Goal: Task Accomplishment & Management: Manage account settings

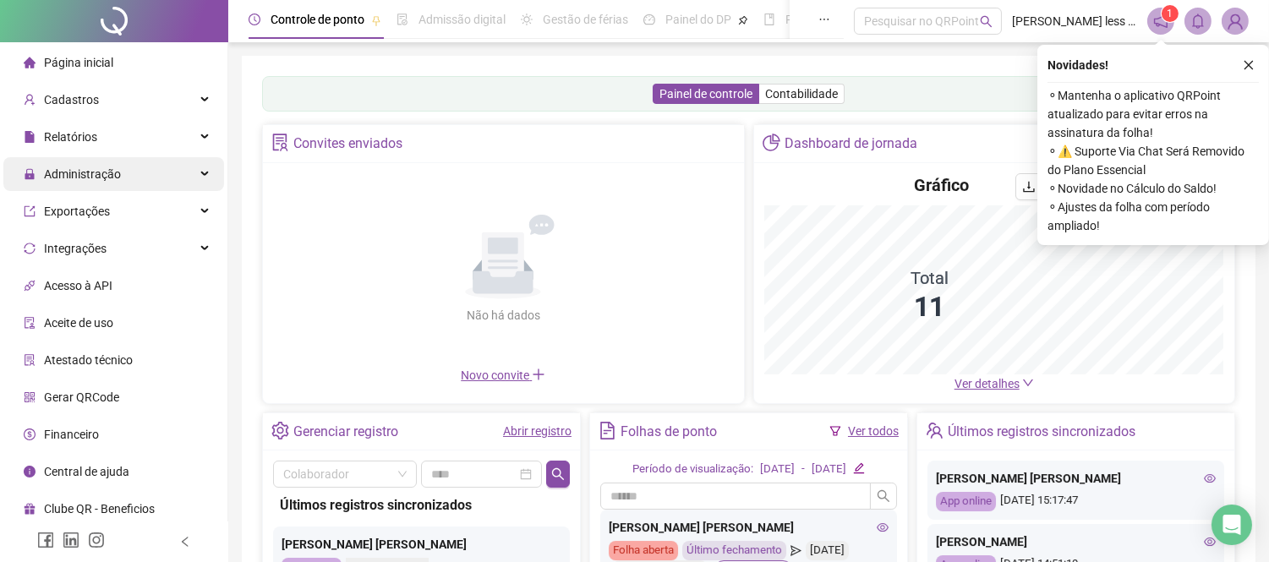
click at [88, 176] on span "Administração" at bounding box center [82, 174] width 77 height 14
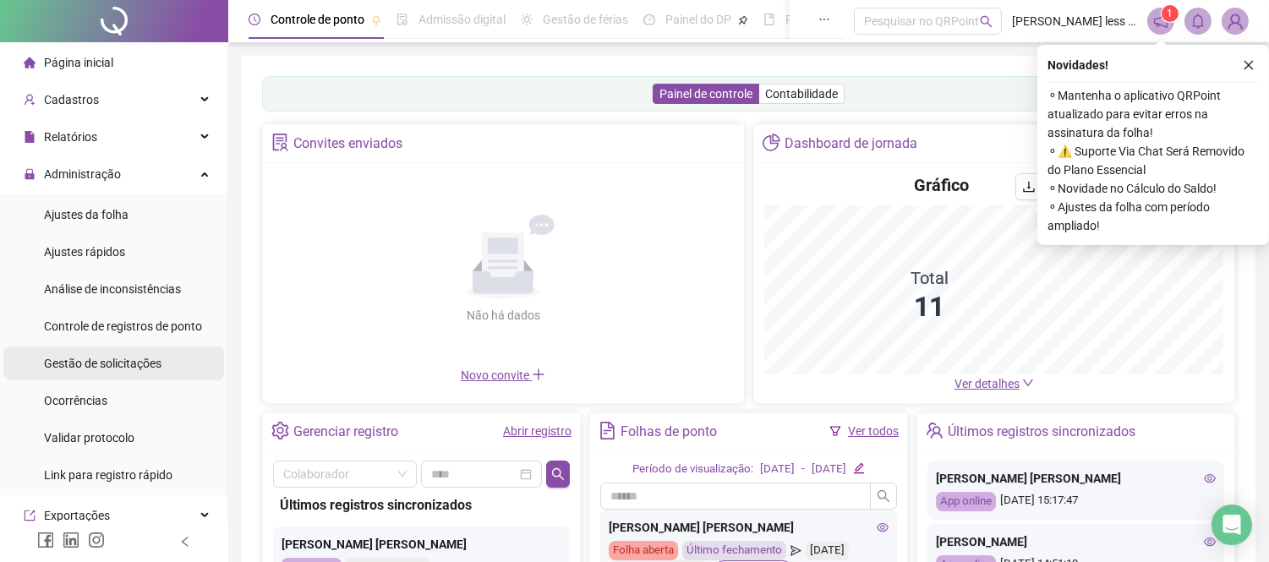
click at [123, 363] on span "Gestão de solicitações" at bounding box center [102, 364] width 117 height 14
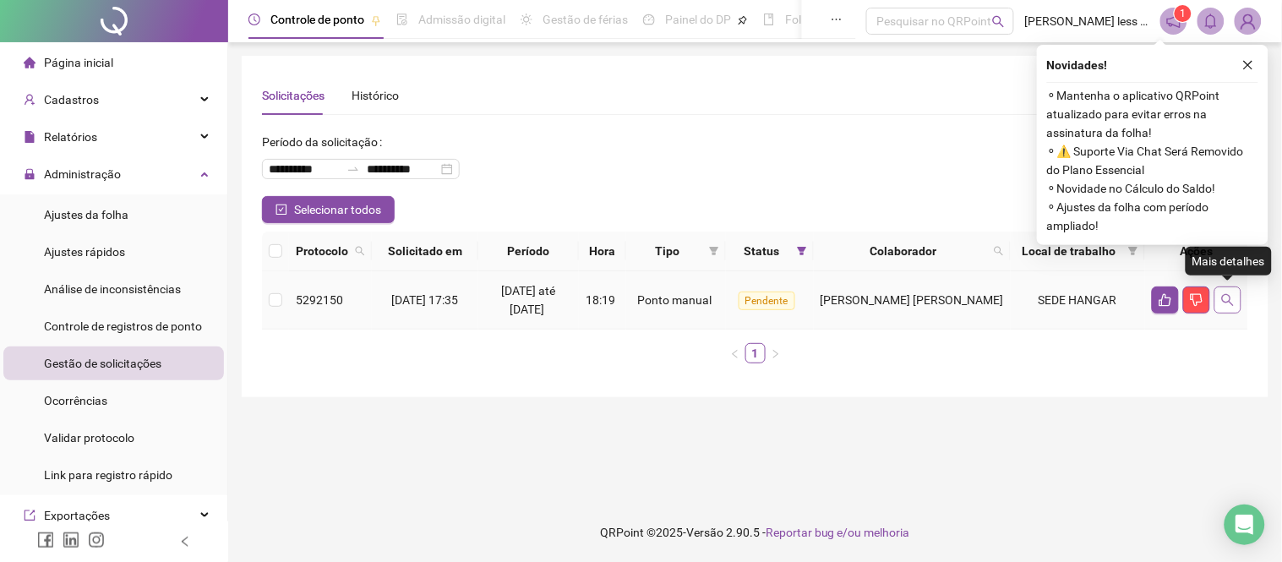
click at [1218, 301] on button "button" at bounding box center [1227, 299] width 27 height 27
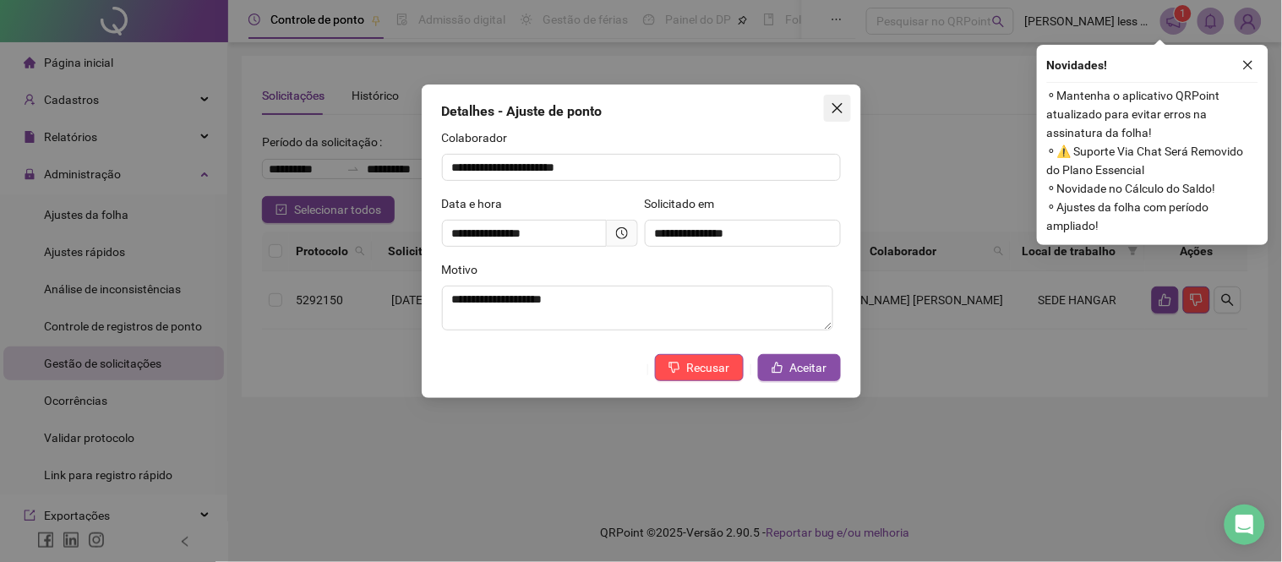
click at [834, 108] on icon "close" at bounding box center [838, 108] width 14 height 14
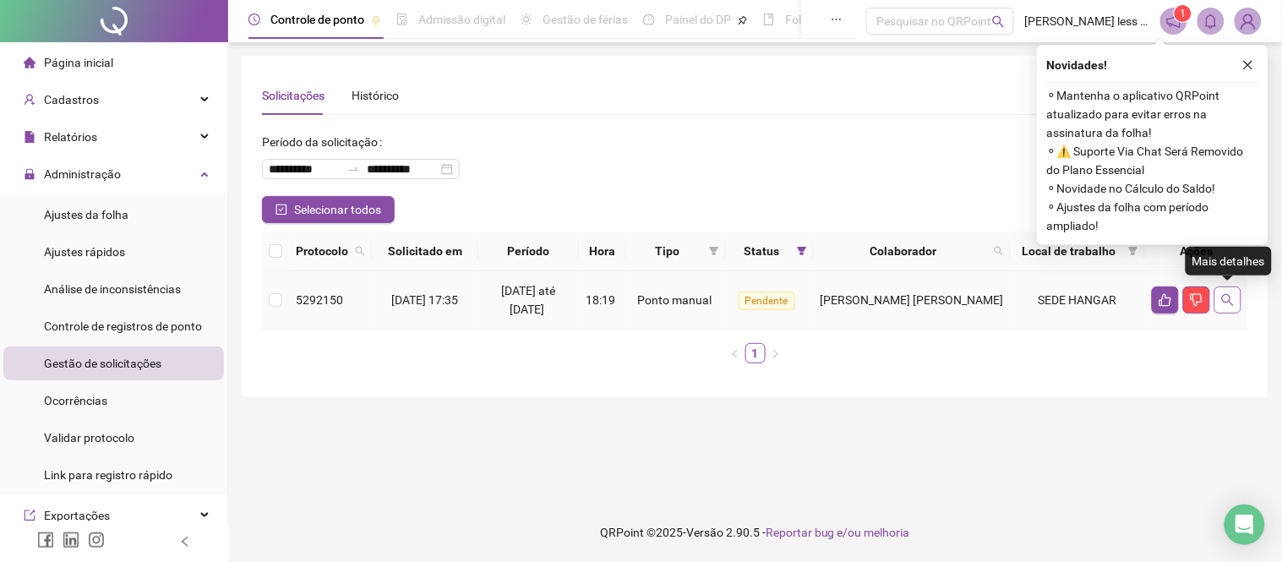
click at [1230, 297] on icon "search" at bounding box center [1228, 300] width 12 height 12
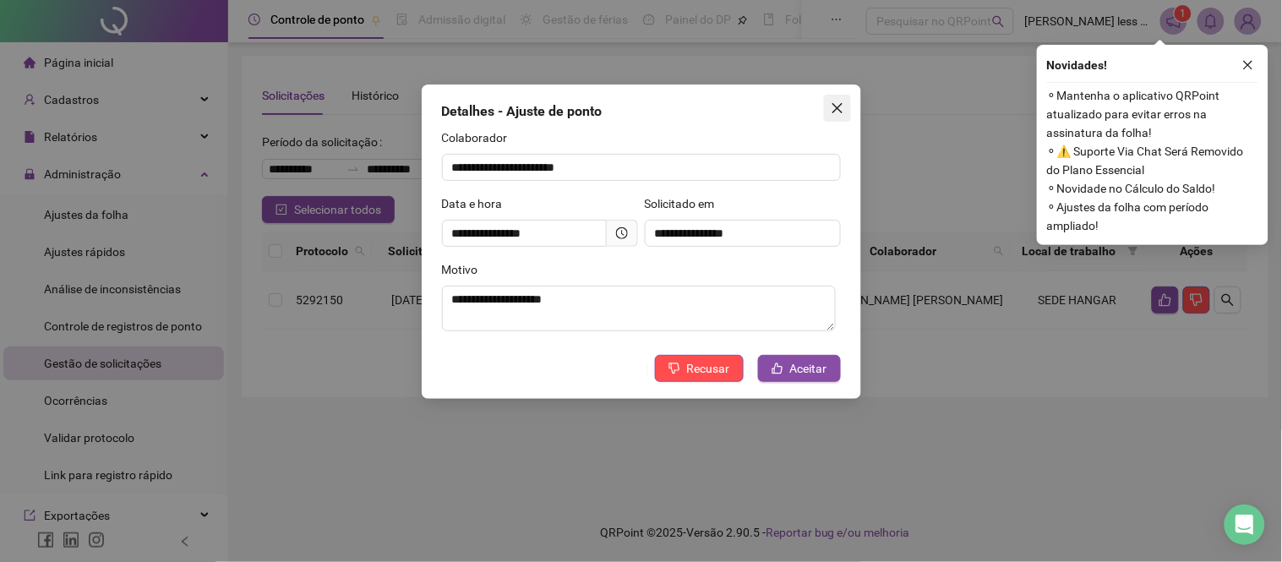
click at [838, 108] on icon "close" at bounding box center [837, 108] width 10 height 10
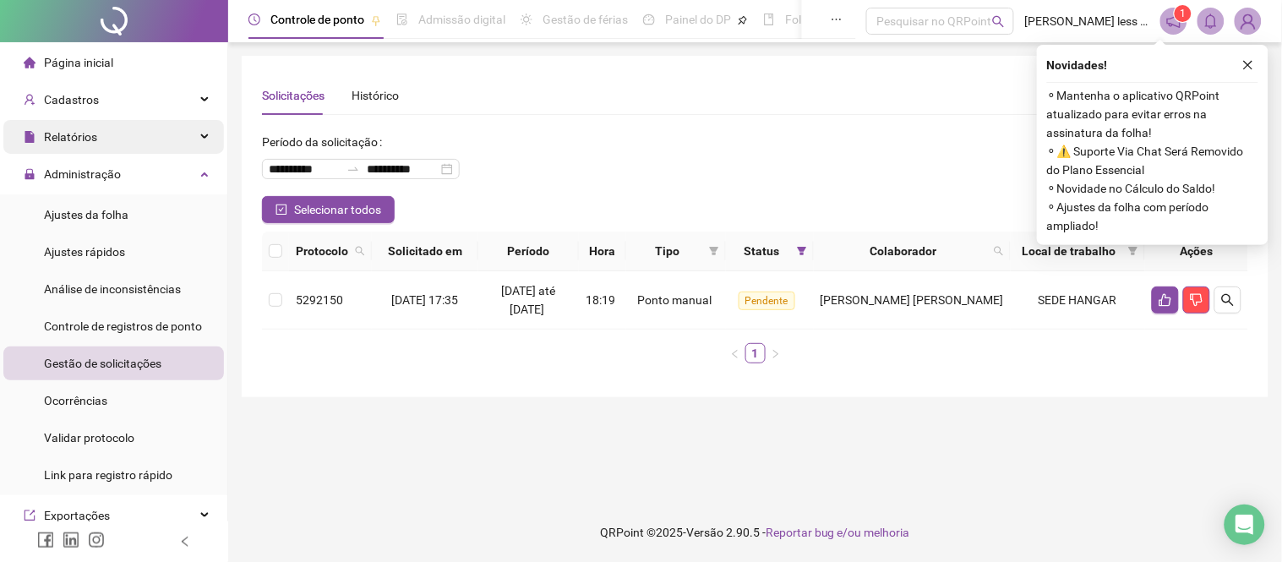
click at [71, 130] on span "Relatórios" at bounding box center [70, 137] width 53 height 14
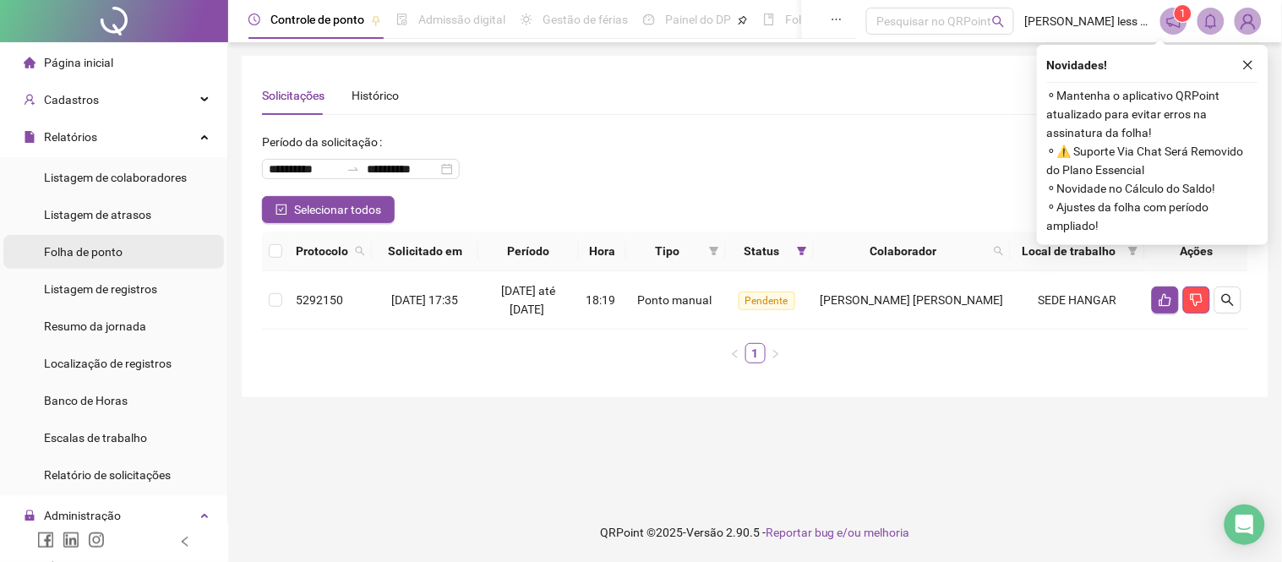
click at [110, 249] on span "Folha de ponto" at bounding box center [83, 252] width 79 height 14
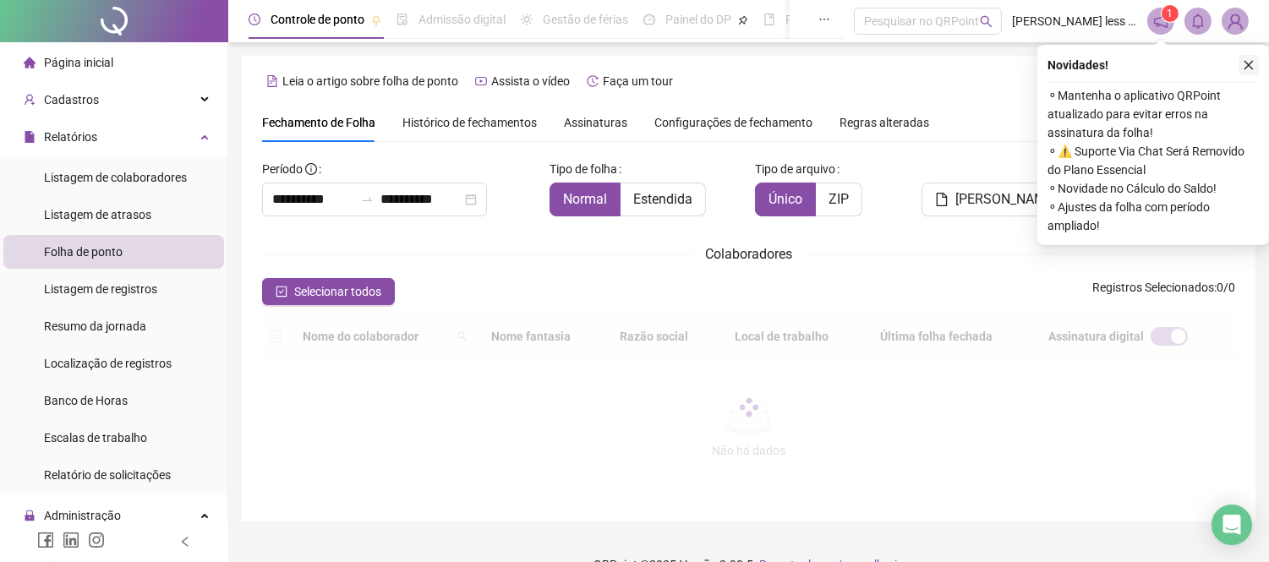
click at [1254, 63] on button "button" at bounding box center [1248, 65] width 20 height 20
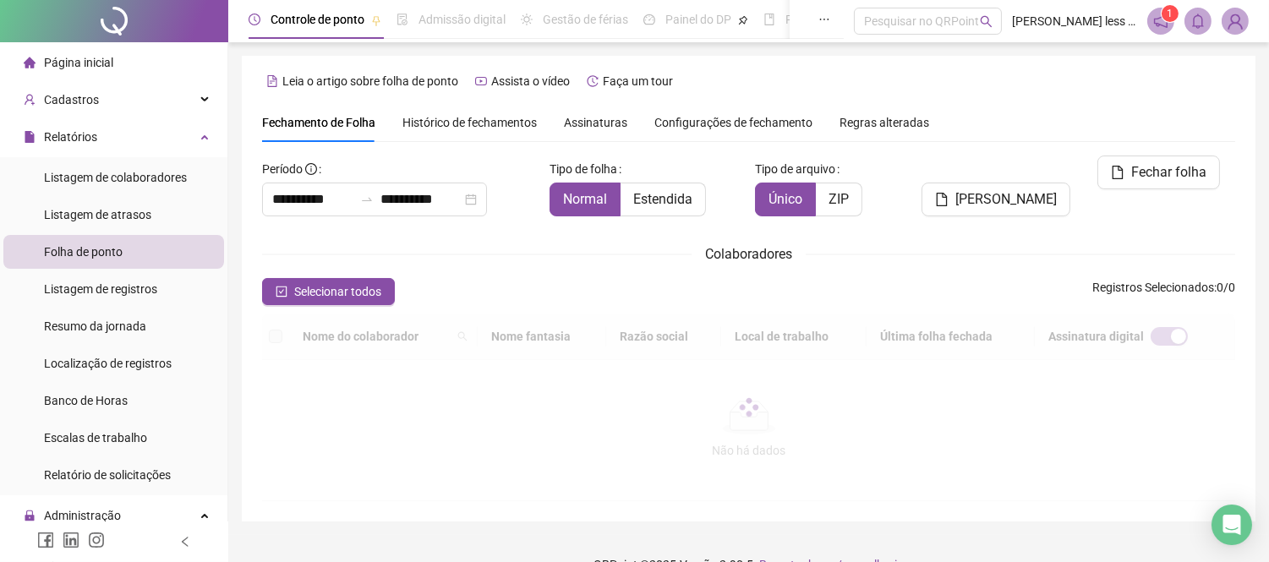
click at [1159, 19] on icon "notification" at bounding box center [1161, 21] width 14 height 14
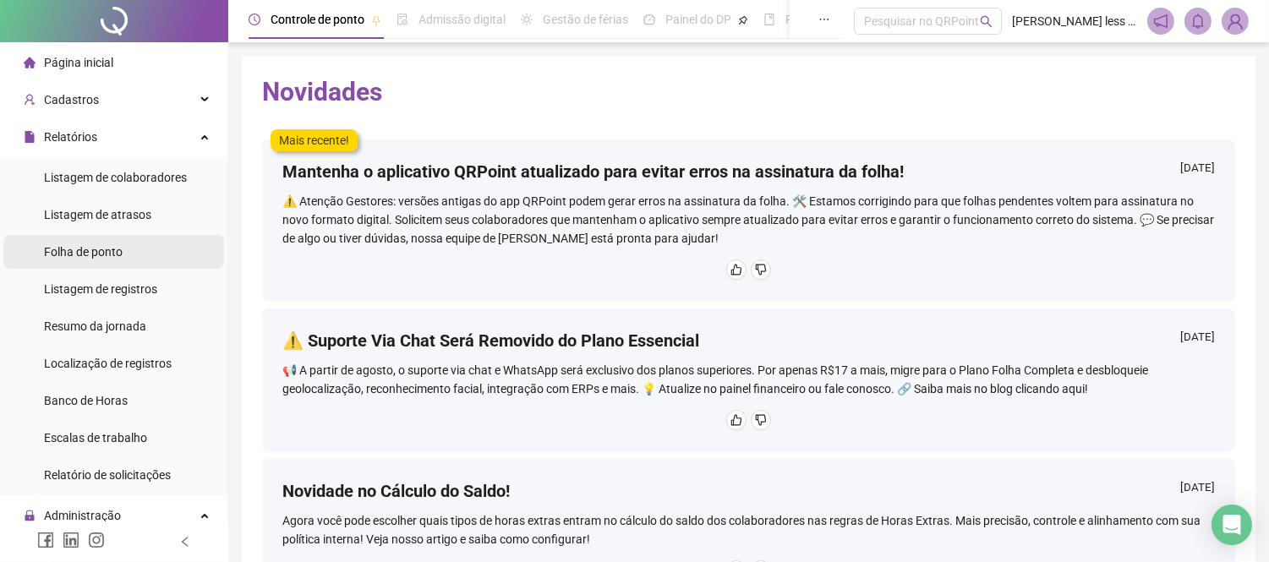
click at [106, 249] on span "Folha de ponto" at bounding box center [83, 252] width 79 height 14
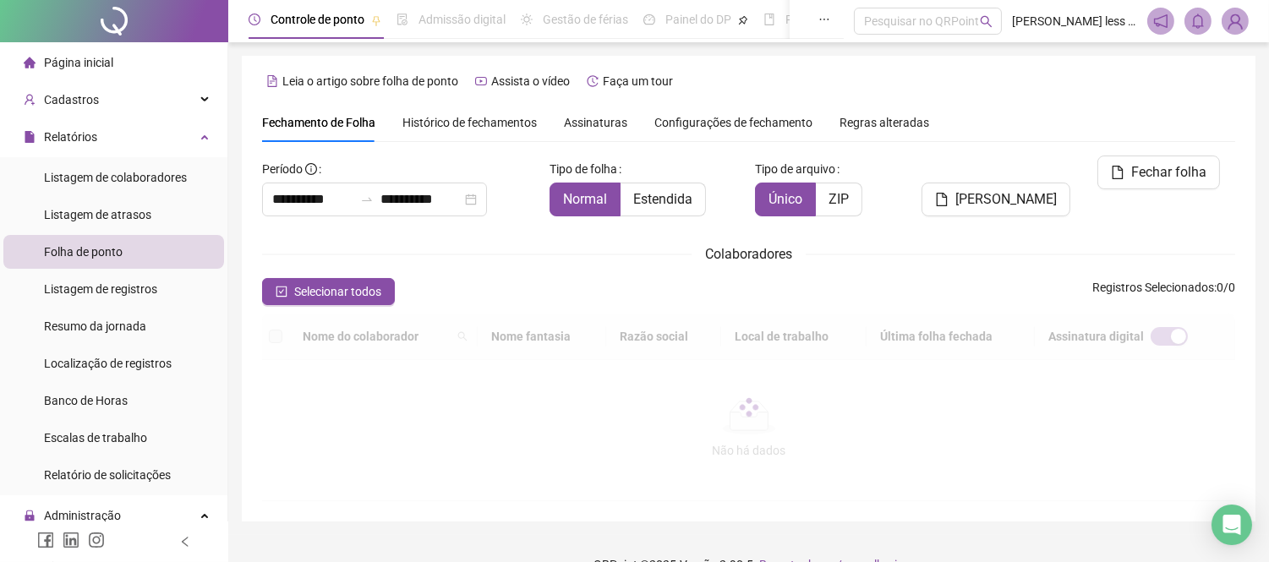
scroll to position [55, 0]
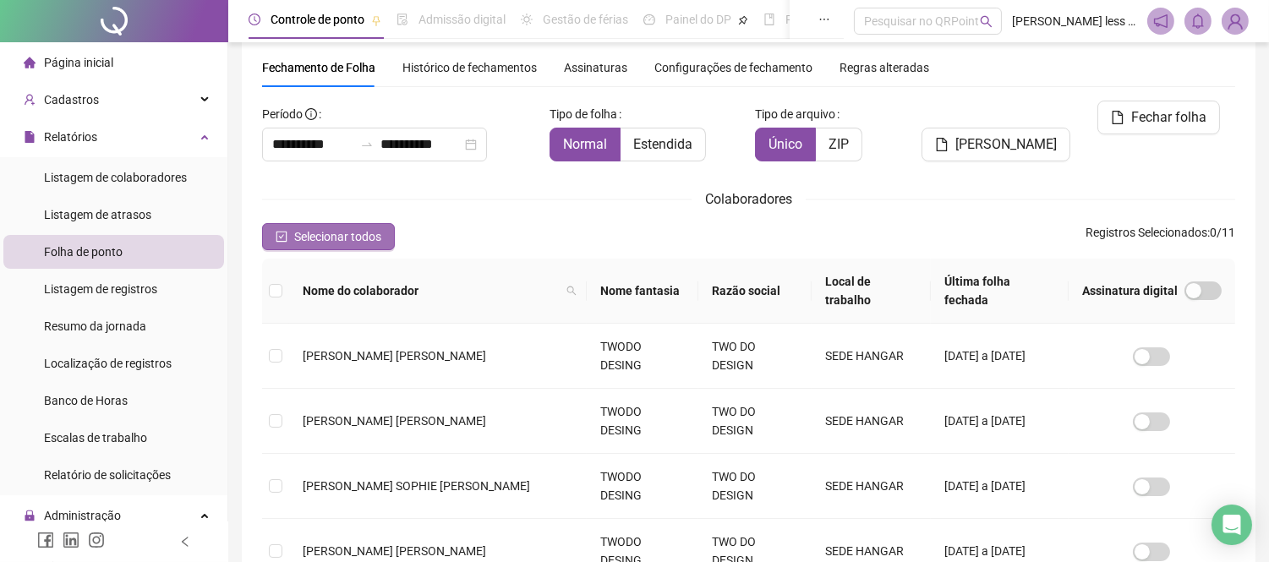
click at [292, 233] on button "Selecionar todos" at bounding box center [328, 236] width 133 height 27
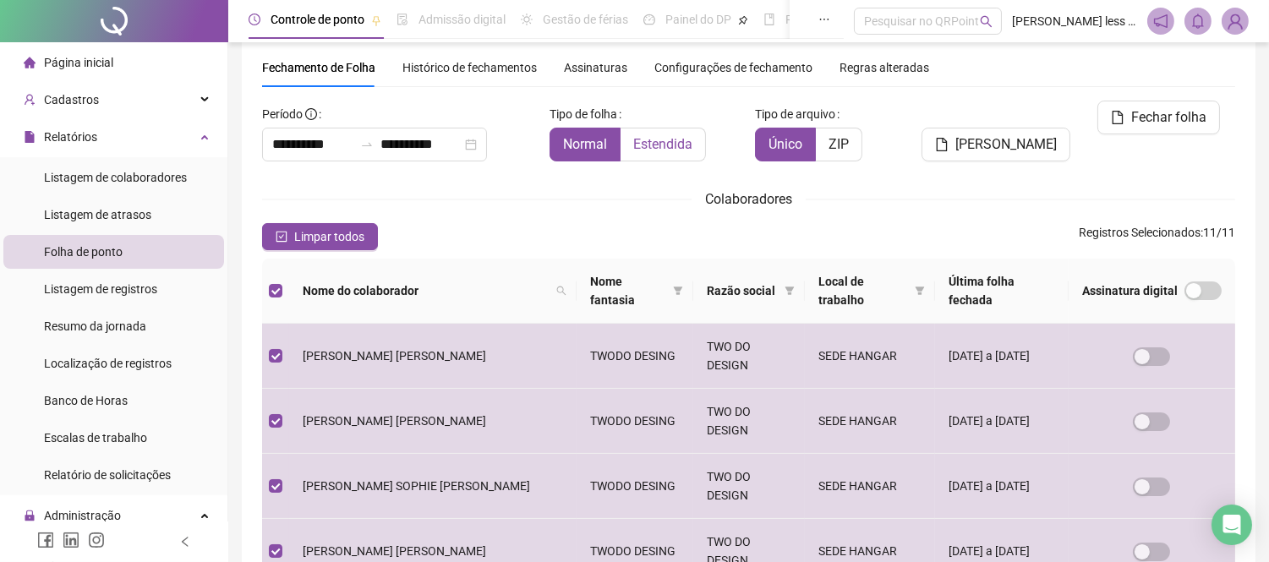
click at [674, 145] on span "Estendida" at bounding box center [662, 144] width 59 height 16
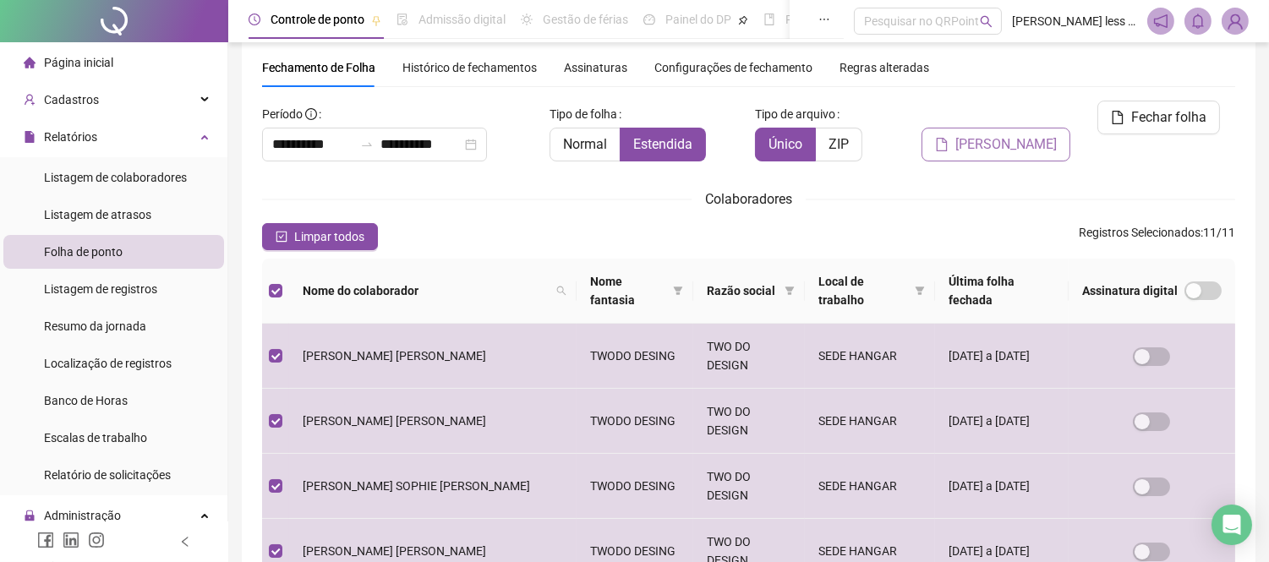
click at [1023, 134] on span "[PERSON_NAME]" at bounding box center [1005, 144] width 101 height 20
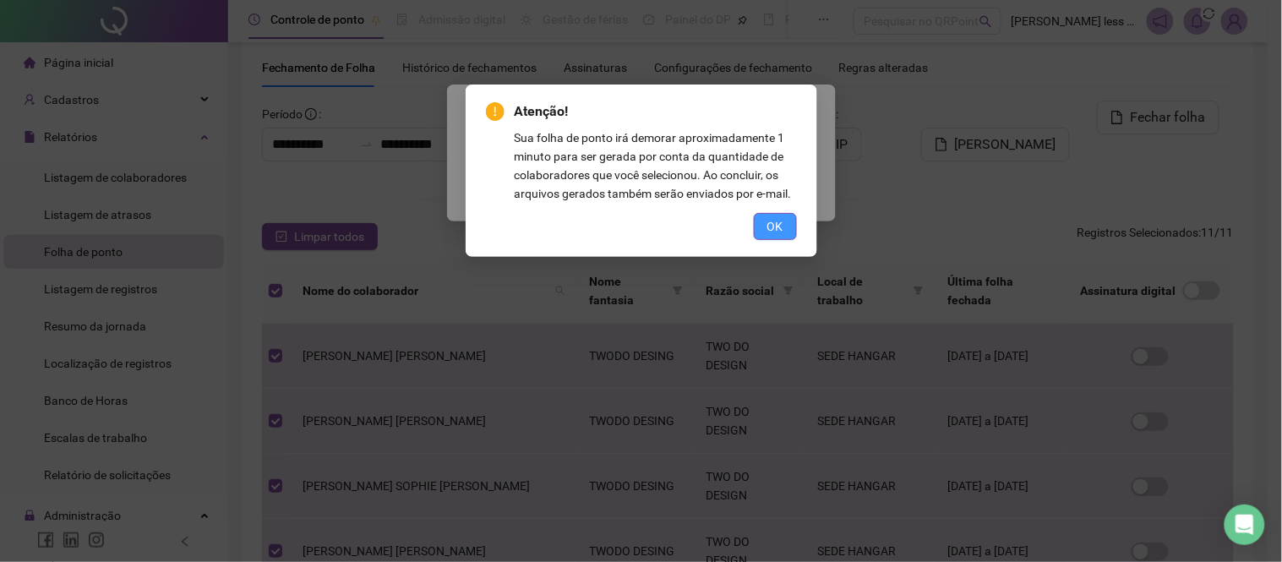
click at [778, 225] on span "OK" at bounding box center [775, 226] width 16 height 19
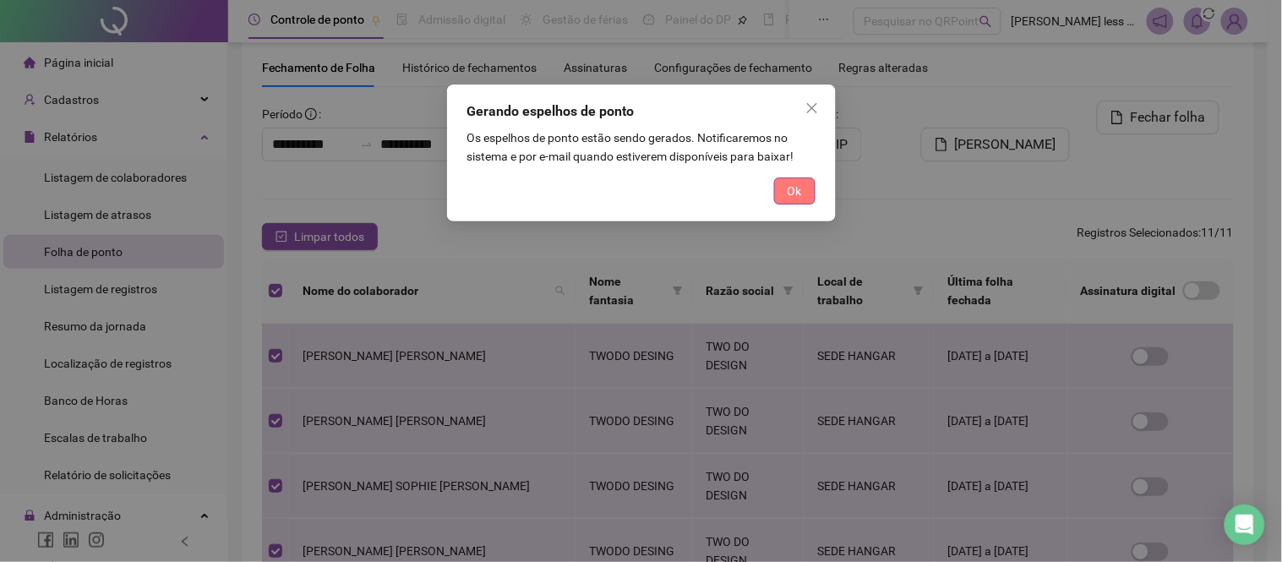
click at [797, 197] on span "Ok" at bounding box center [795, 191] width 14 height 19
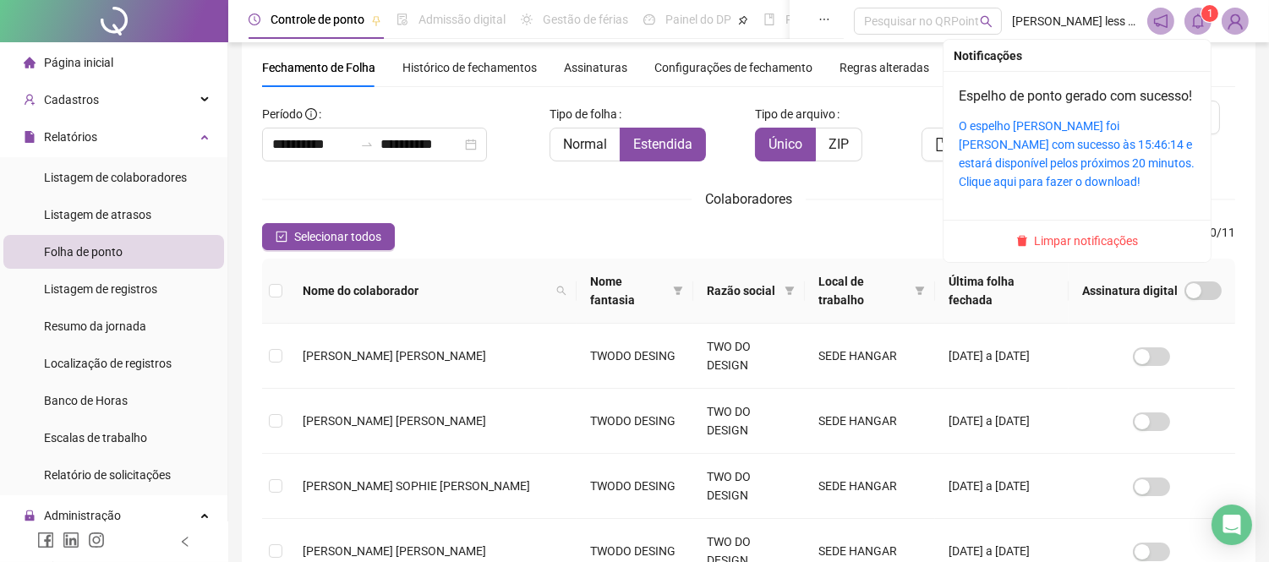
click at [1197, 19] on icon "bell" at bounding box center [1197, 21] width 15 height 15
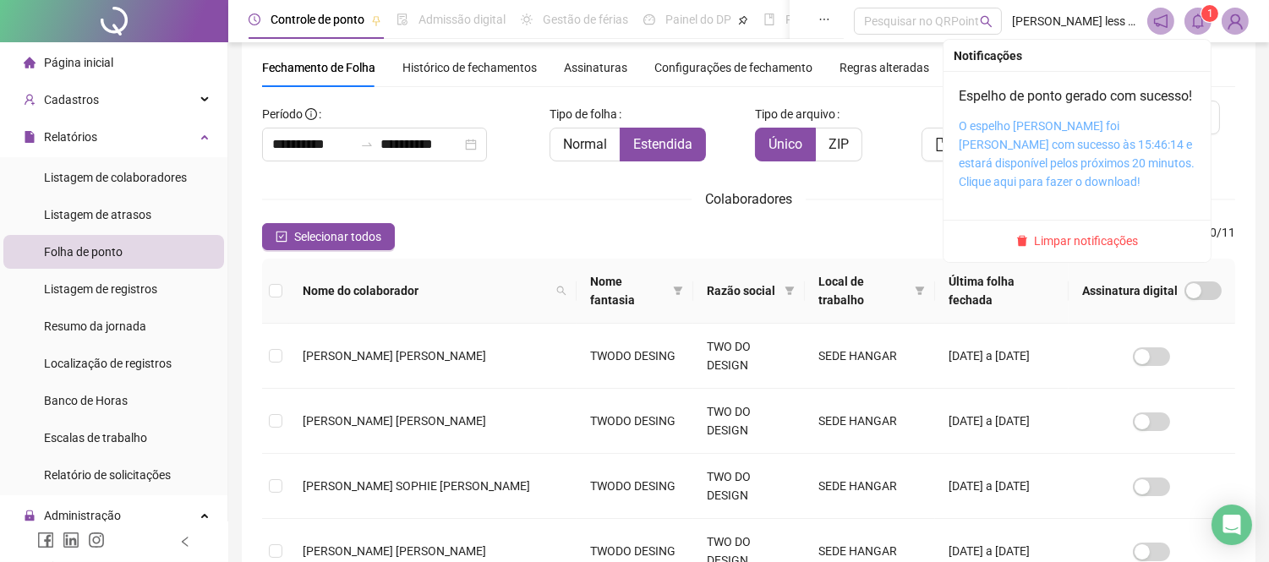
click at [1117, 167] on link "O espelho [PERSON_NAME] foi [PERSON_NAME] com sucesso às 15:46:14 e estará disp…" at bounding box center [1076, 153] width 236 height 69
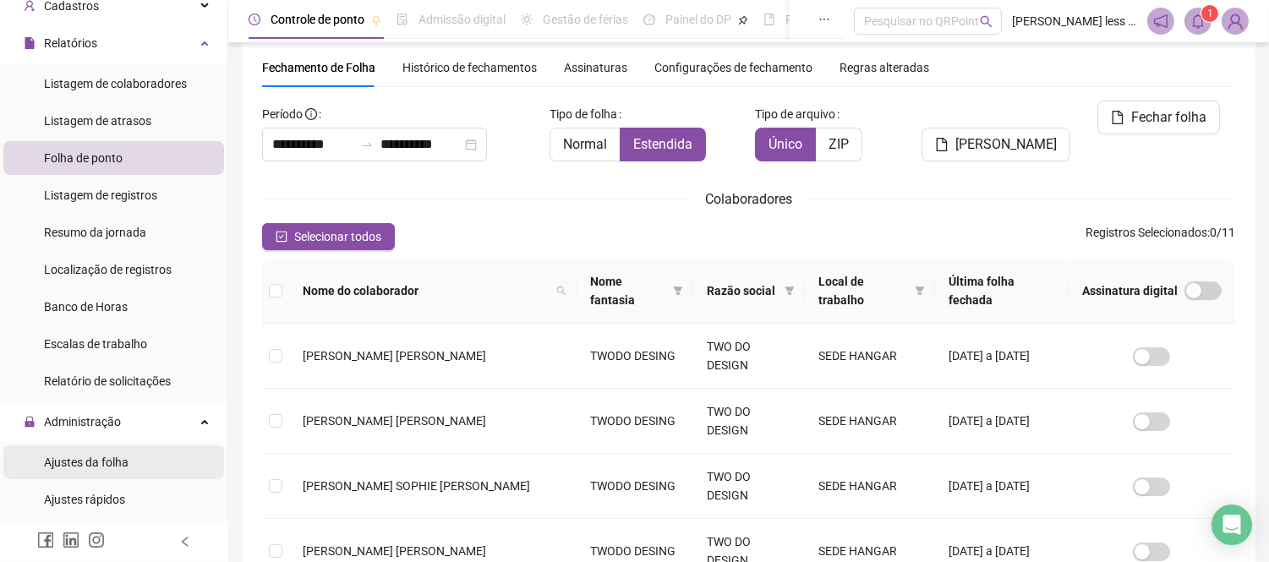
scroll to position [188, 0]
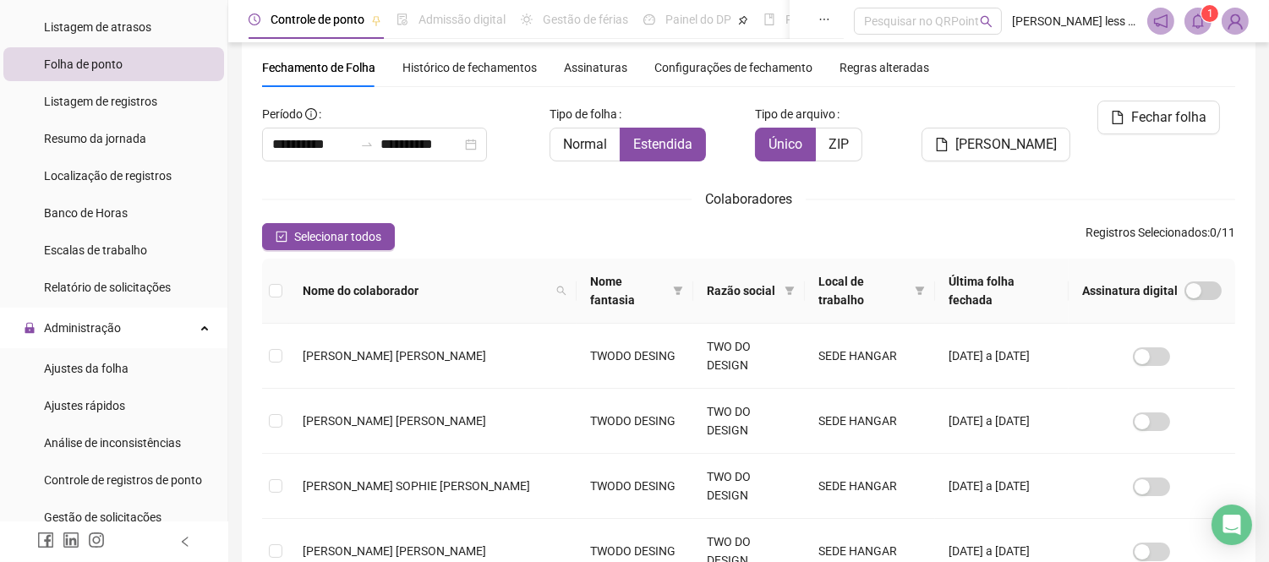
click at [134, 510] on span "Gestão de solicitações" at bounding box center [102, 517] width 117 height 14
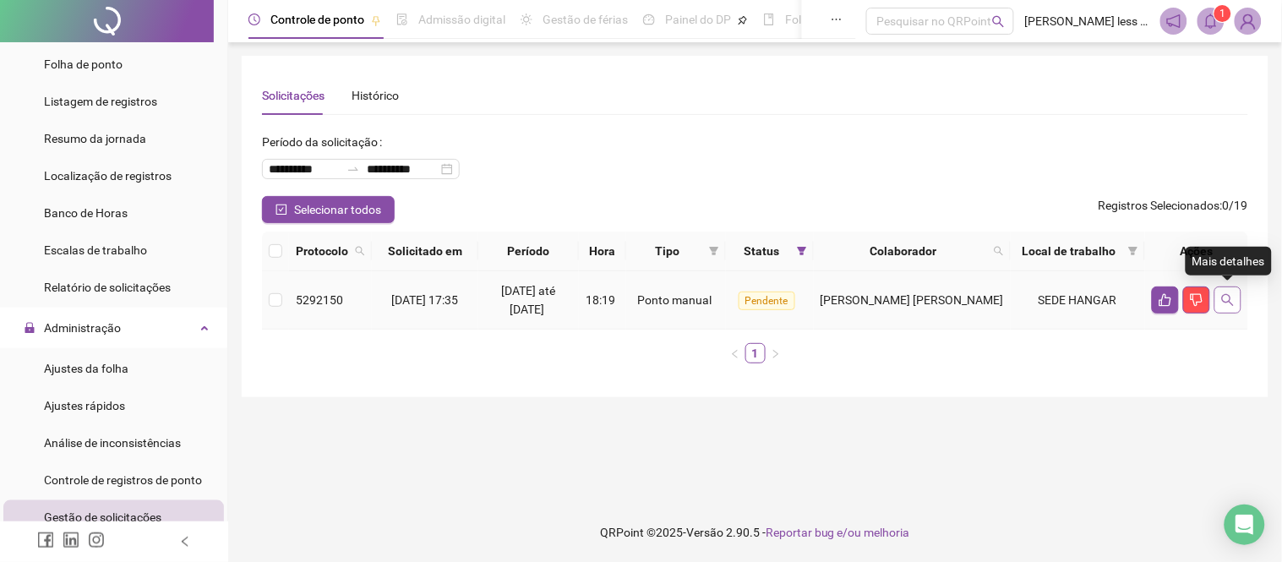
click at [1231, 297] on icon "search" at bounding box center [1228, 300] width 14 height 14
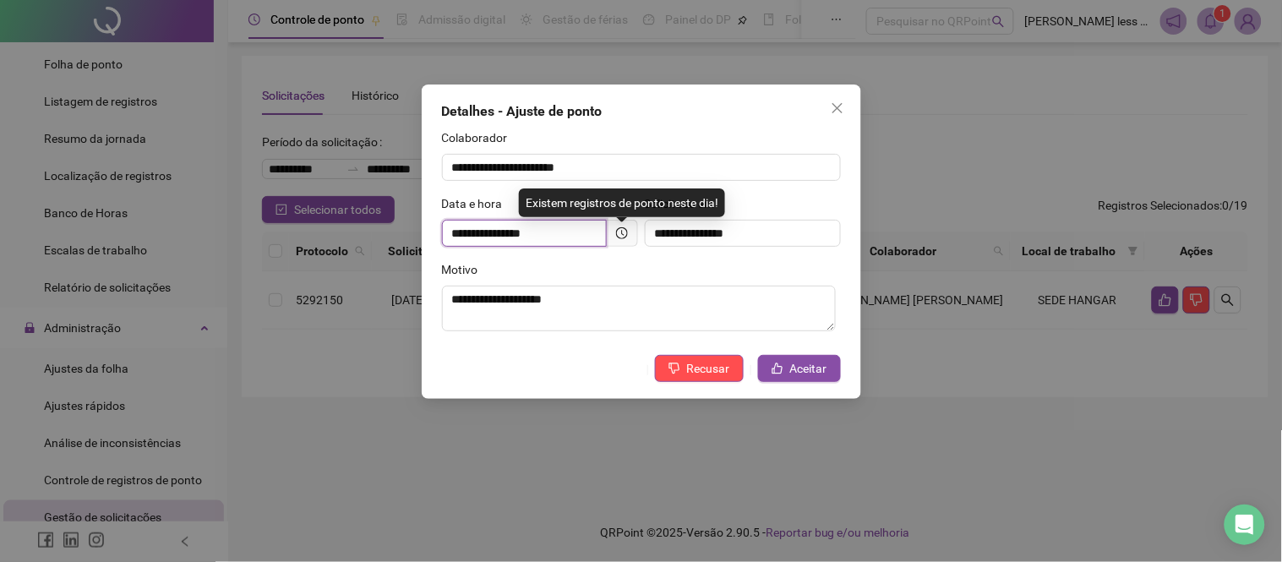
click at [456, 231] on input "**********" at bounding box center [524, 233] width 165 height 27
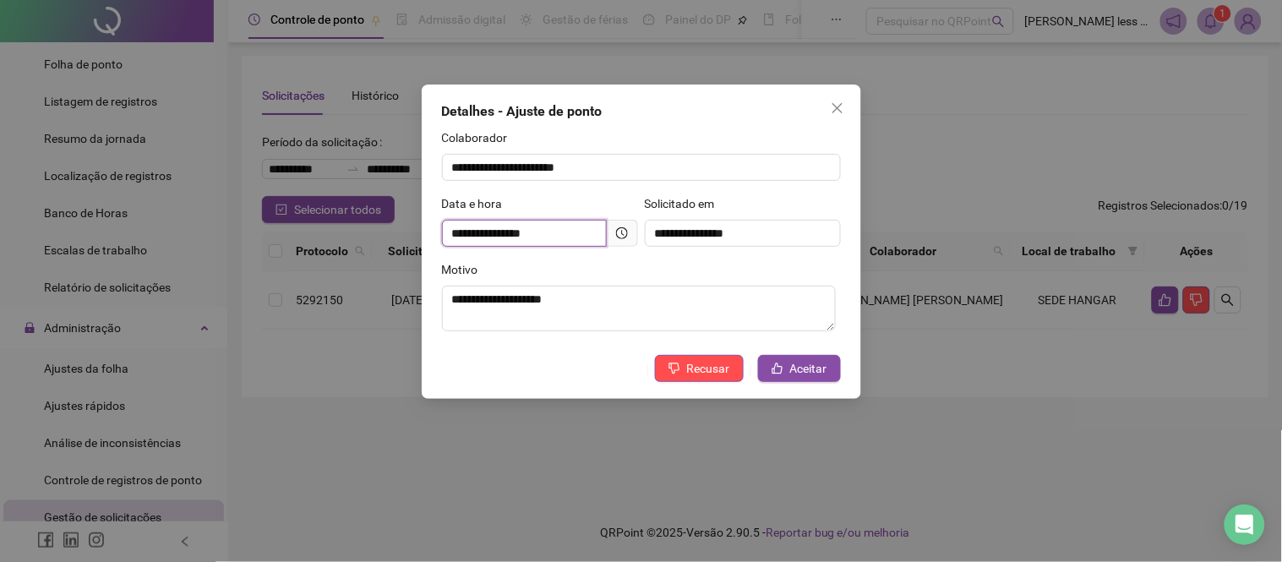
drag, startPoint x: 460, startPoint y: 230, endPoint x: 470, endPoint y: 232, distance: 10.3
click at [466, 230] on input "**********" at bounding box center [524, 233] width 165 height 27
click at [855, 412] on div "**********" at bounding box center [641, 281] width 1282 height 562
click at [866, 412] on div "**********" at bounding box center [641, 281] width 1282 height 562
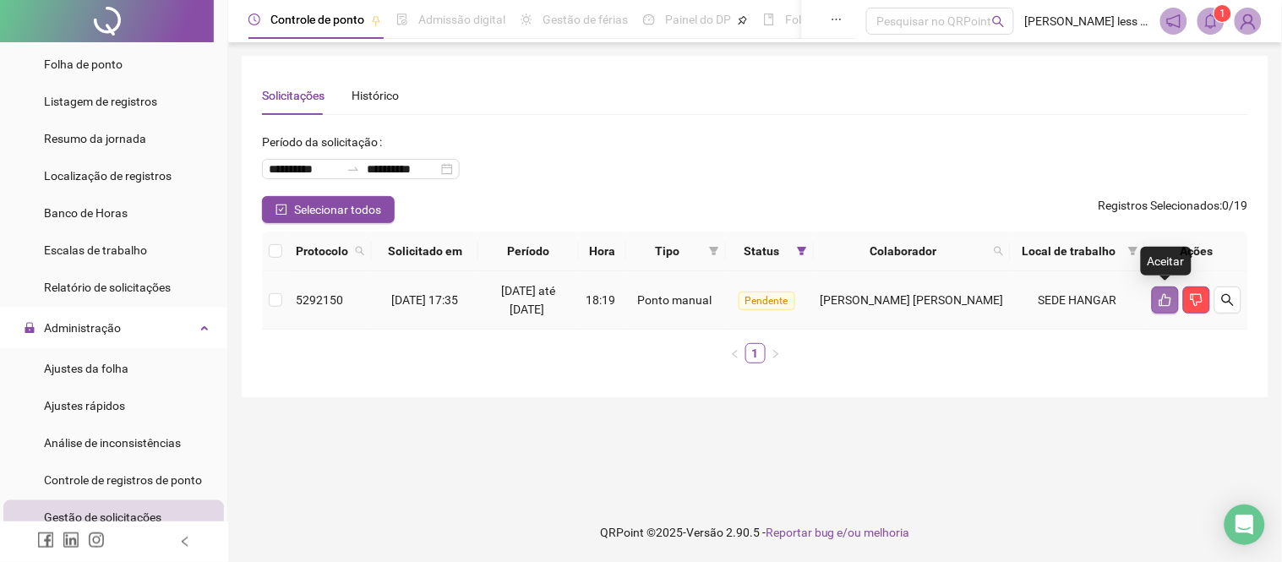
click at [1169, 297] on icon "like" at bounding box center [1166, 300] width 14 height 14
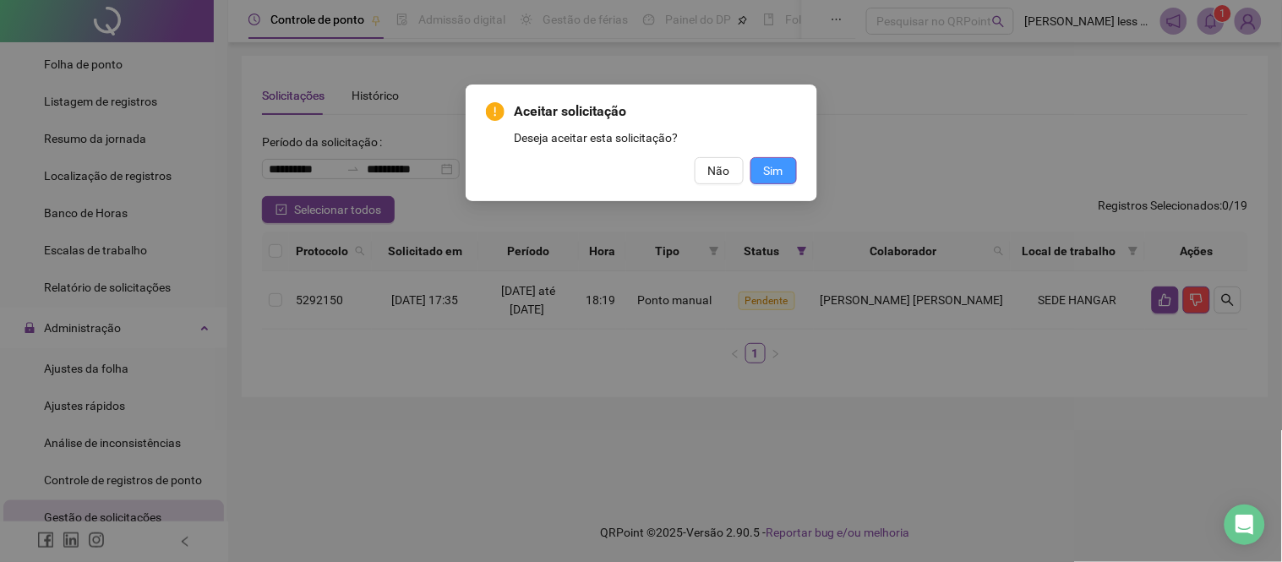
click at [771, 167] on span "Sim" at bounding box center [773, 170] width 19 height 19
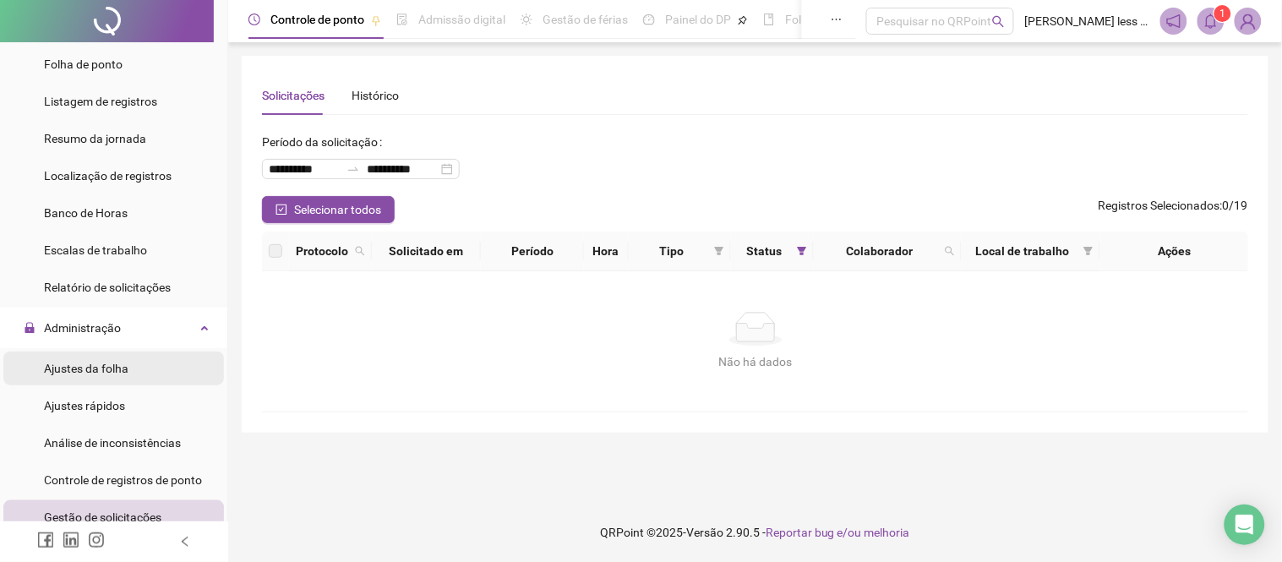
click at [95, 362] on span "Ajustes da folha" at bounding box center [86, 369] width 85 height 14
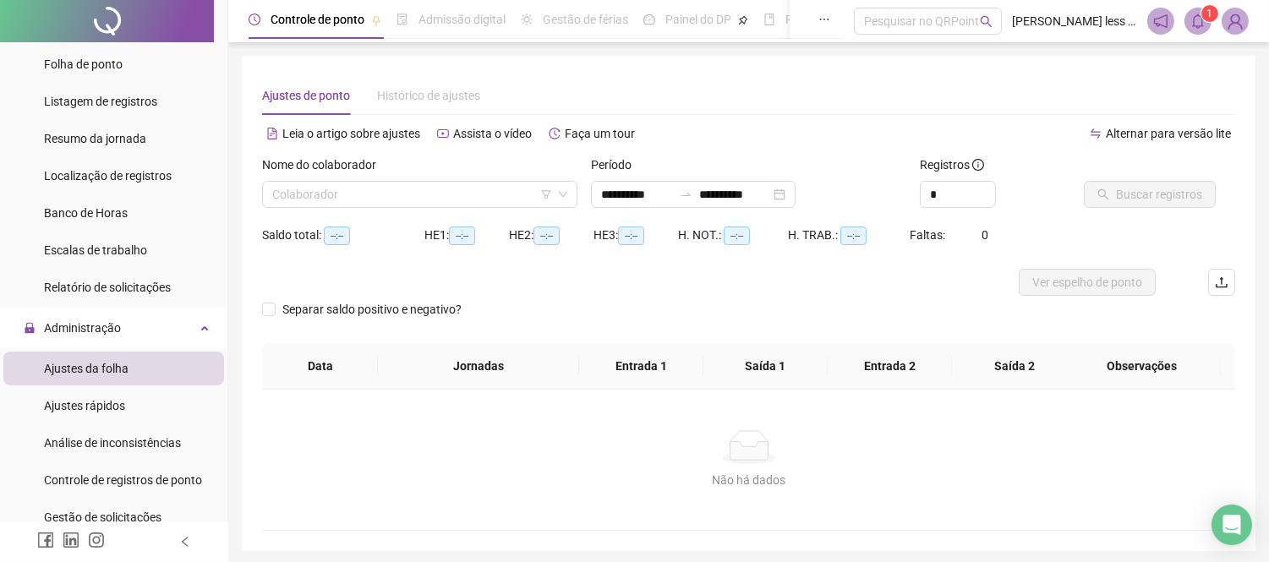
type input "**********"
click at [440, 200] on input "search" at bounding box center [412, 194] width 280 height 25
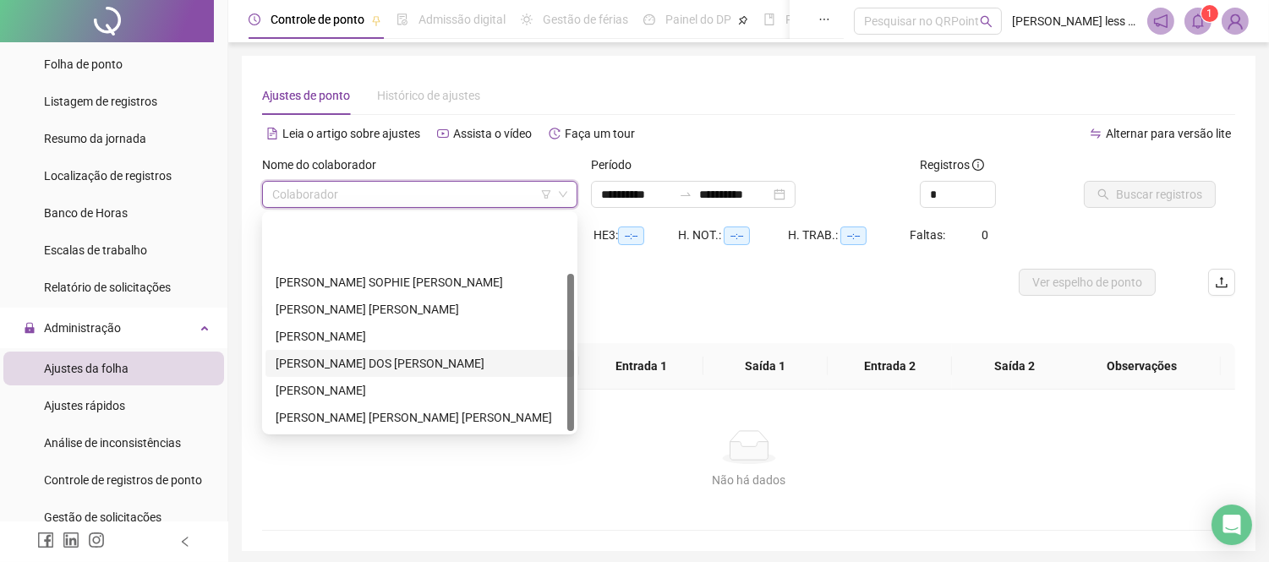
scroll to position [80, 0]
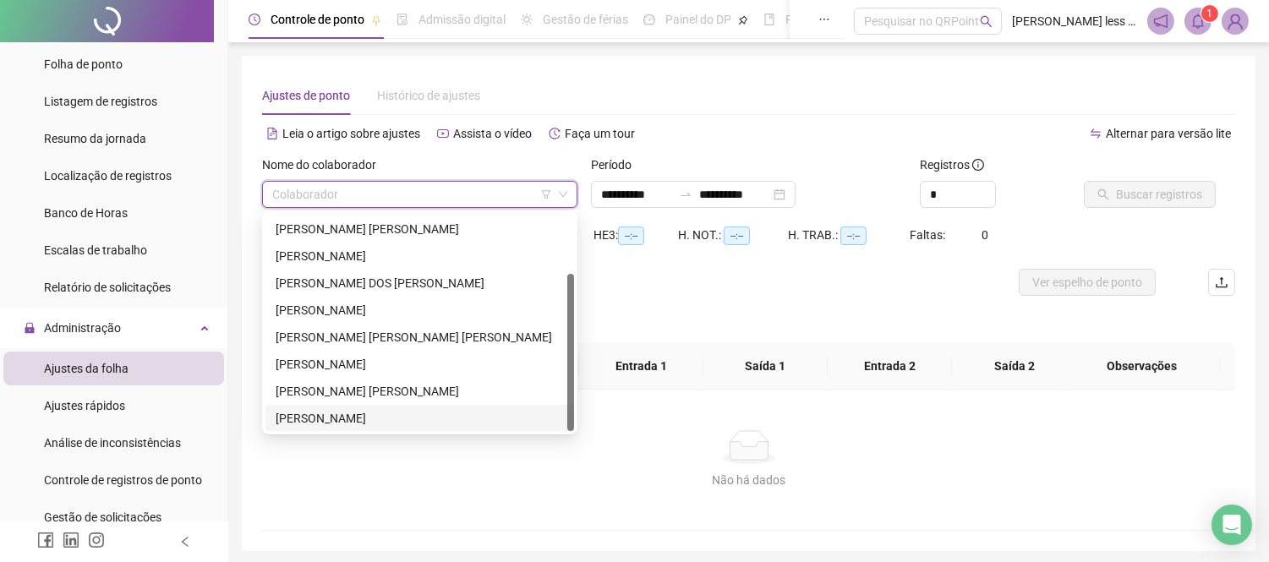
click at [368, 417] on div "[PERSON_NAME]" at bounding box center [420, 418] width 288 height 19
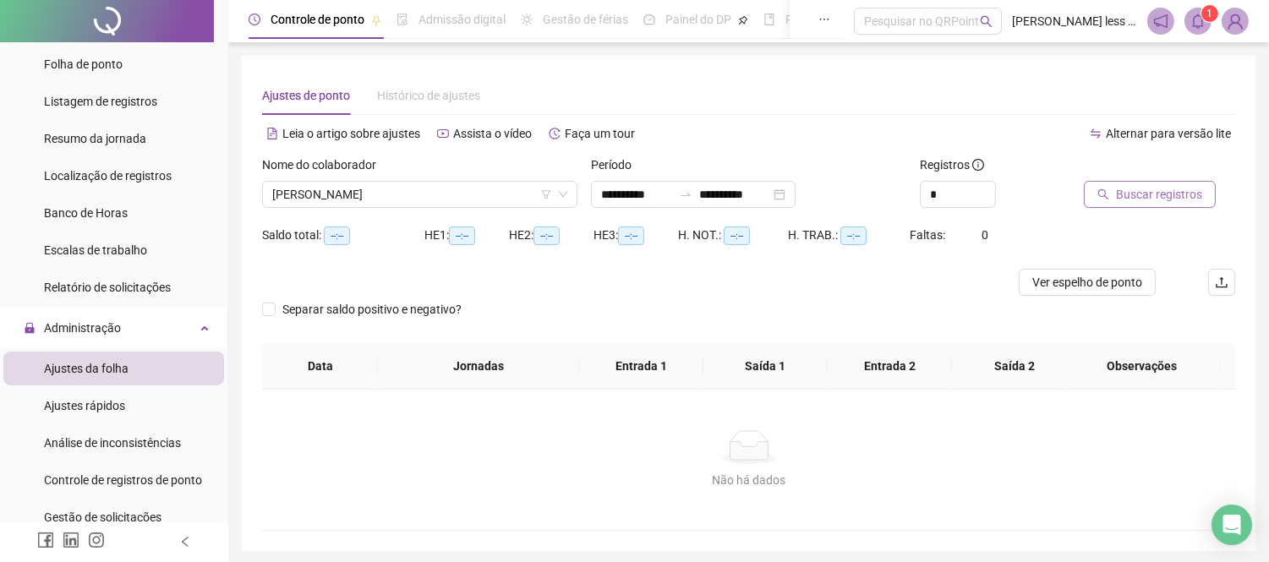
click at [1171, 197] on span "Buscar registros" at bounding box center [1159, 194] width 86 height 19
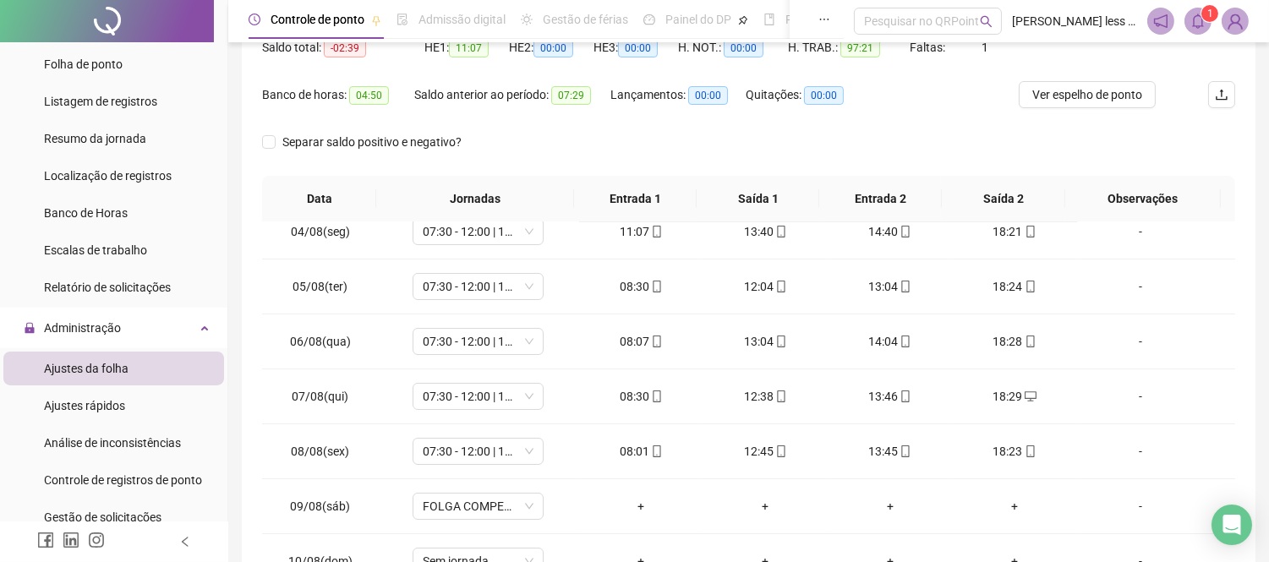
scroll to position [188, 0]
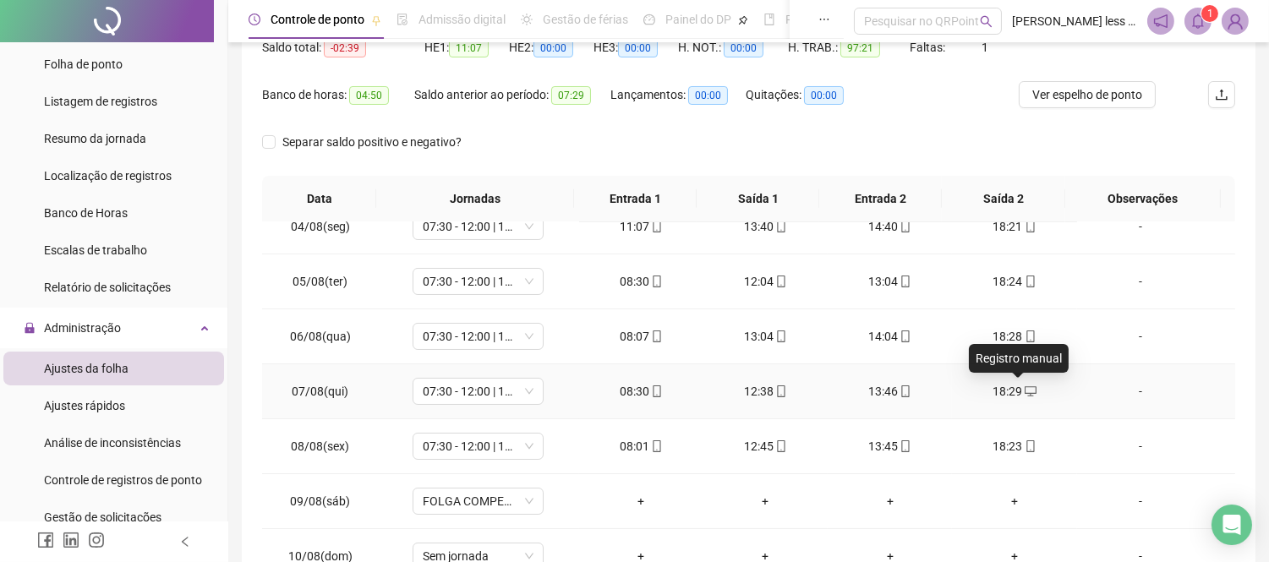
click at [1024, 393] on icon "desktop" at bounding box center [1030, 391] width 12 height 10
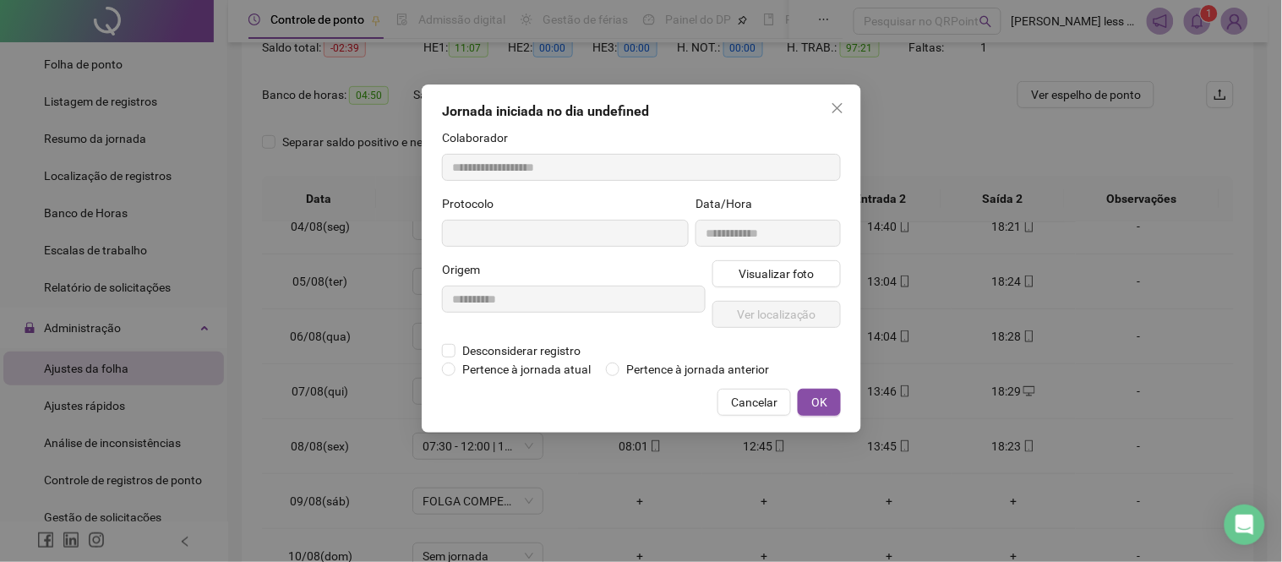
type input "**********"
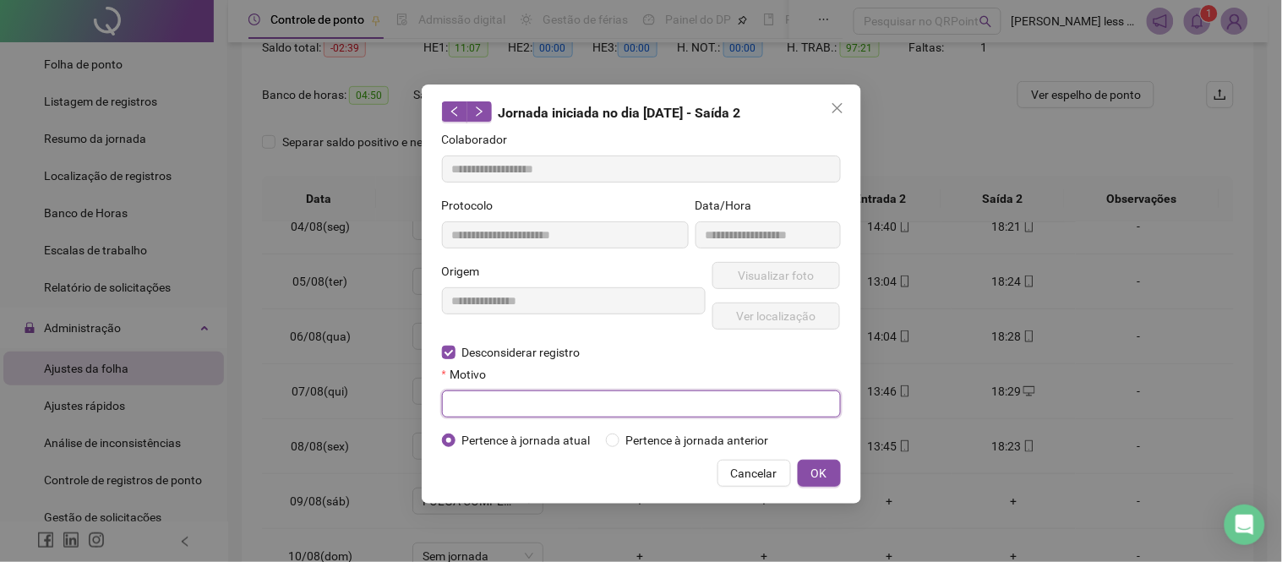
click at [643, 401] on input "text" at bounding box center [641, 403] width 399 height 27
type input "*********"
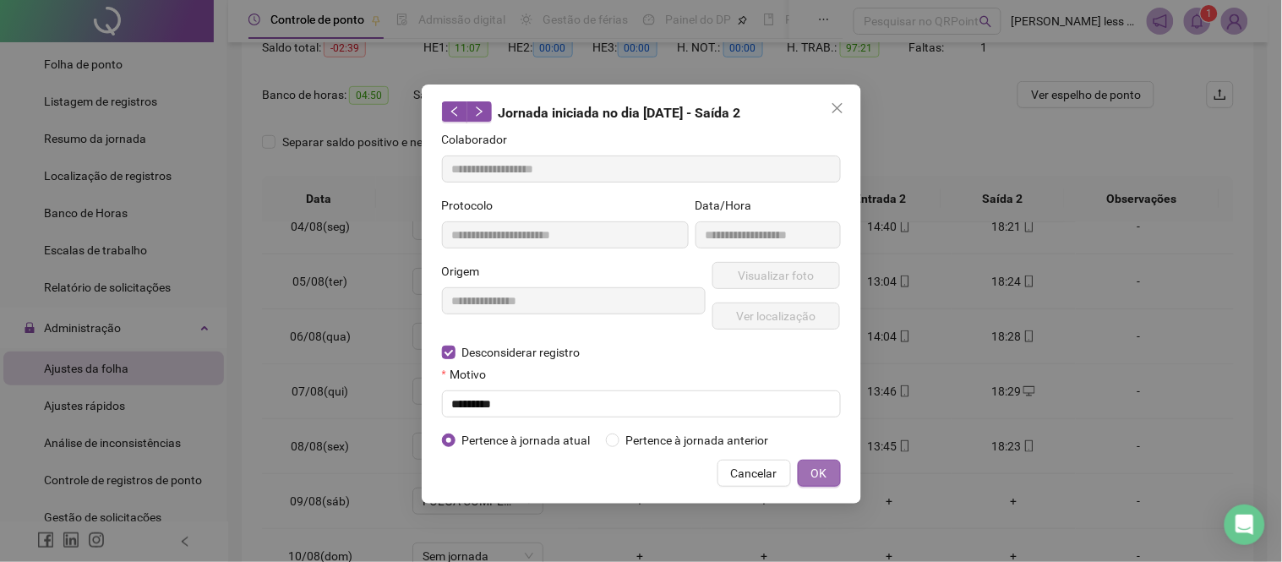
click at [816, 477] on span "OK" at bounding box center [819, 473] width 16 height 19
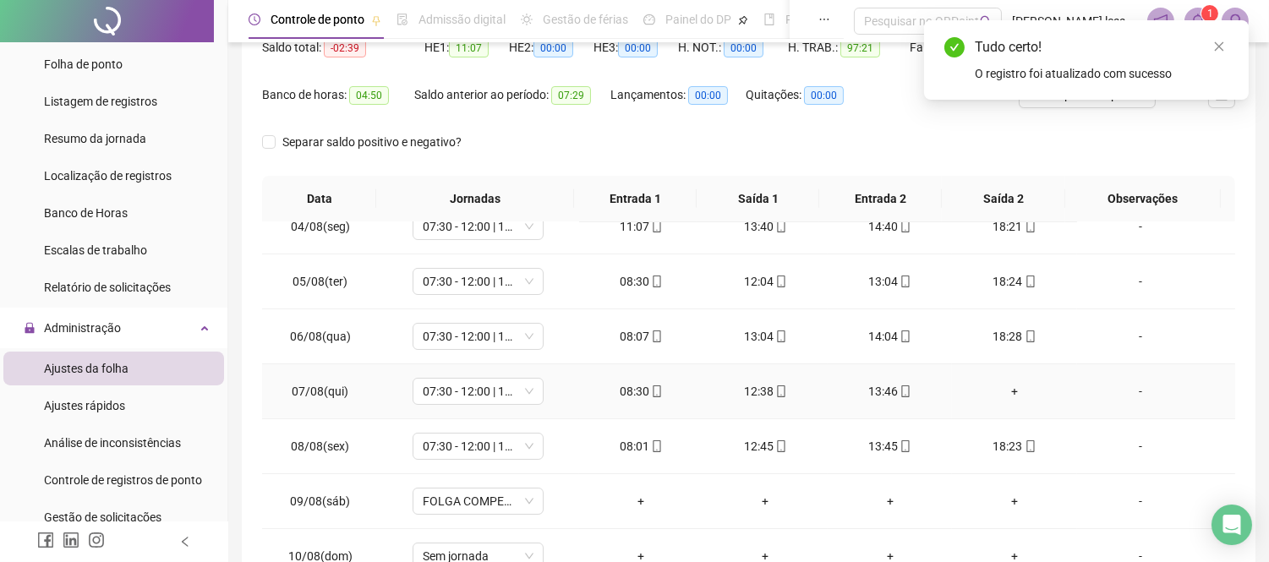
click at [989, 395] on div "+" at bounding box center [1013, 391] width 97 height 19
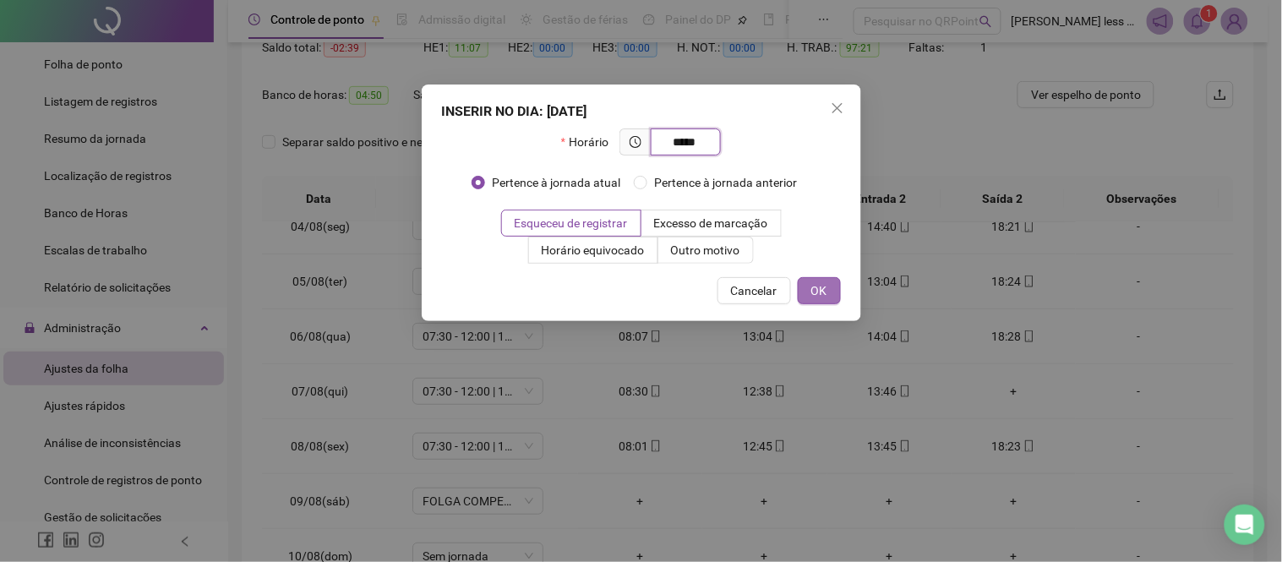
type input "*****"
click at [807, 297] on button "OK" at bounding box center [819, 290] width 43 height 27
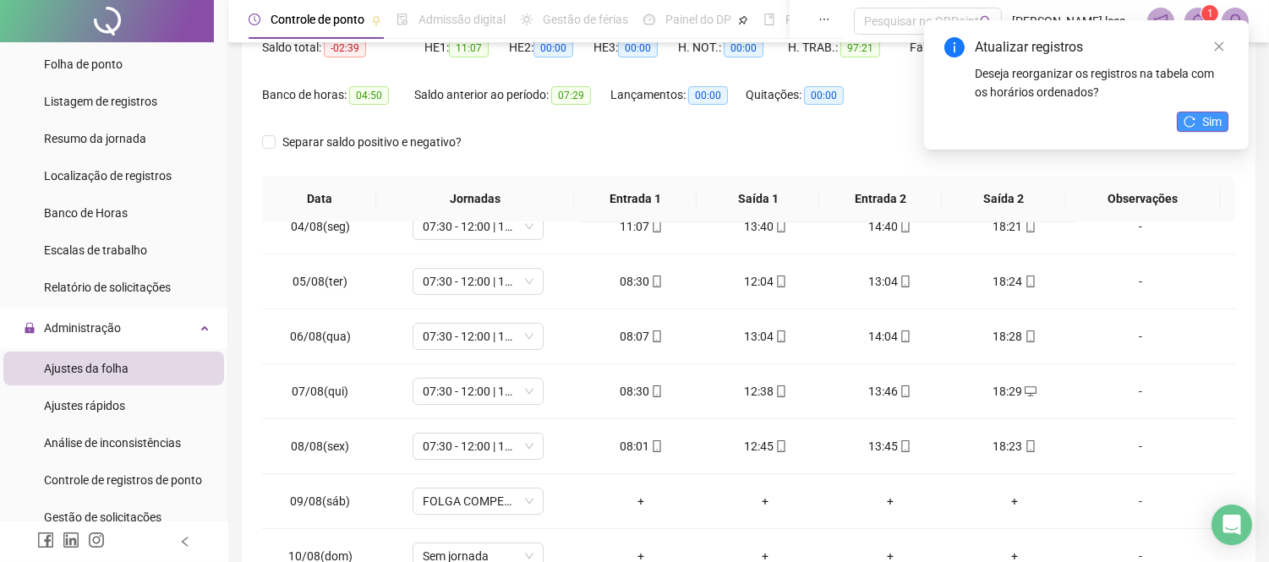
click at [1196, 120] on button "Sim" at bounding box center [1202, 122] width 52 height 20
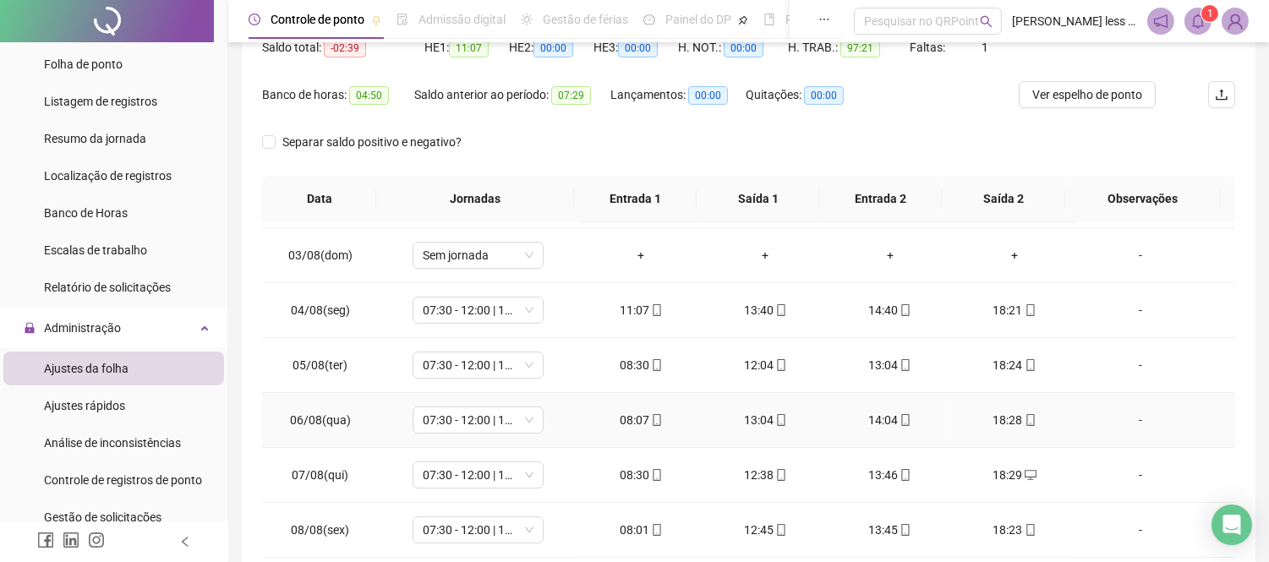
scroll to position [0, 0]
